Goal: Task Accomplishment & Management: Complete application form

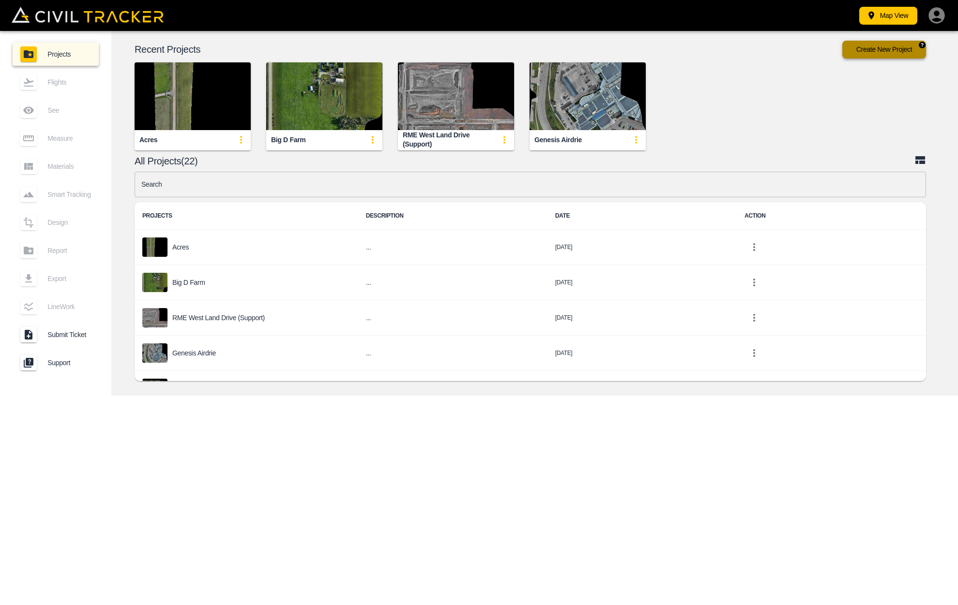
click at [890, 46] on button "Create New Project" at bounding box center [884, 50] width 84 height 18
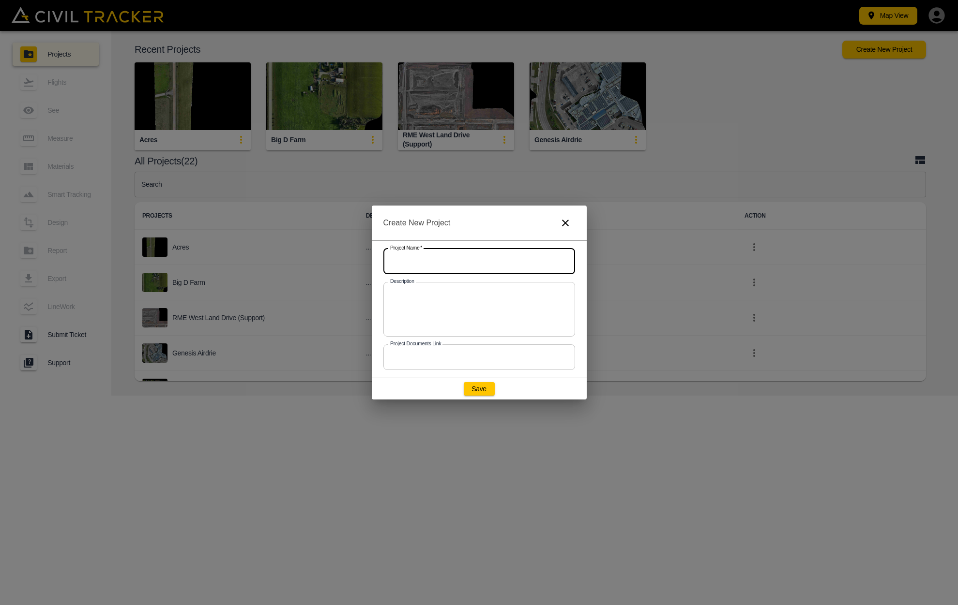
click at [508, 263] on input "text" at bounding box center [479, 262] width 192 height 26
type input "Amazon YYC6"
click at [483, 390] on button "Save" at bounding box center [479, 389] width 31 height 14
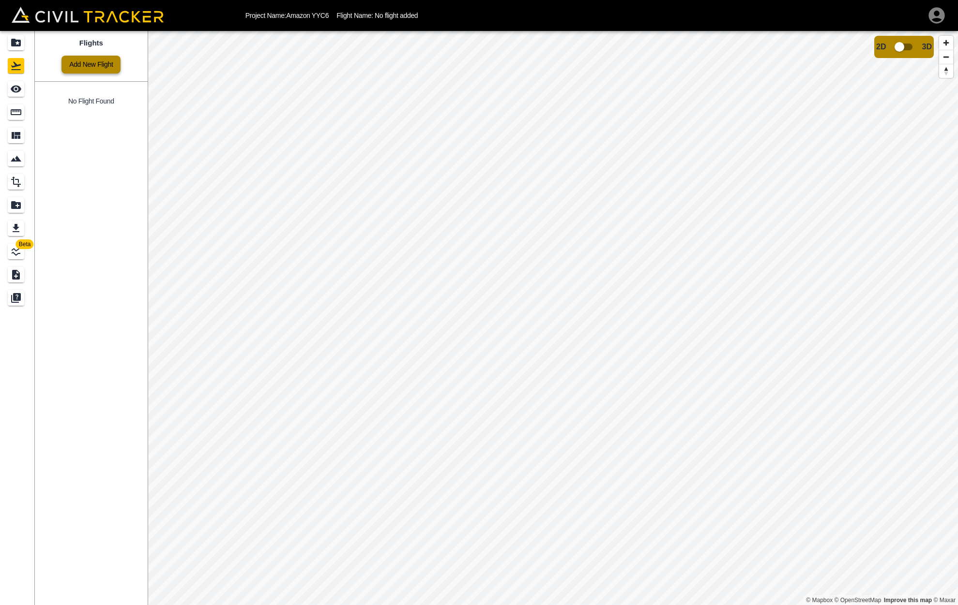
click at [90, 65] on link "Add New Flight" at bounding box center [90, 65] width 59 height 18
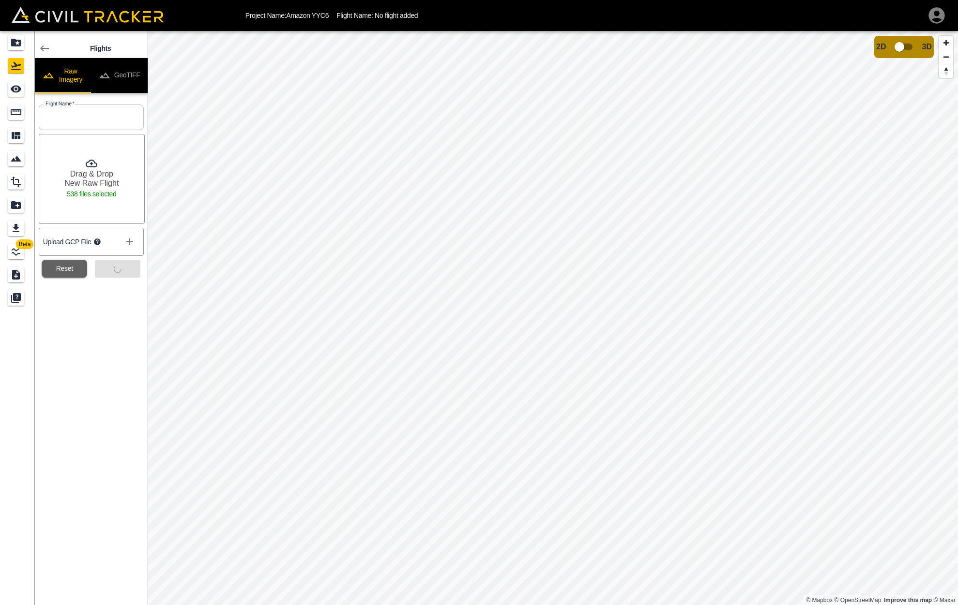
click at [114, 122] on input "text" at bounding box center [91, 118] width 105 height 26
type input "[DATE]"
click at [110, 270] on button "Submit" at bounding box center [117, 269] width 45 height 18
